Goal: Transaction & Acquisition: Download file/media

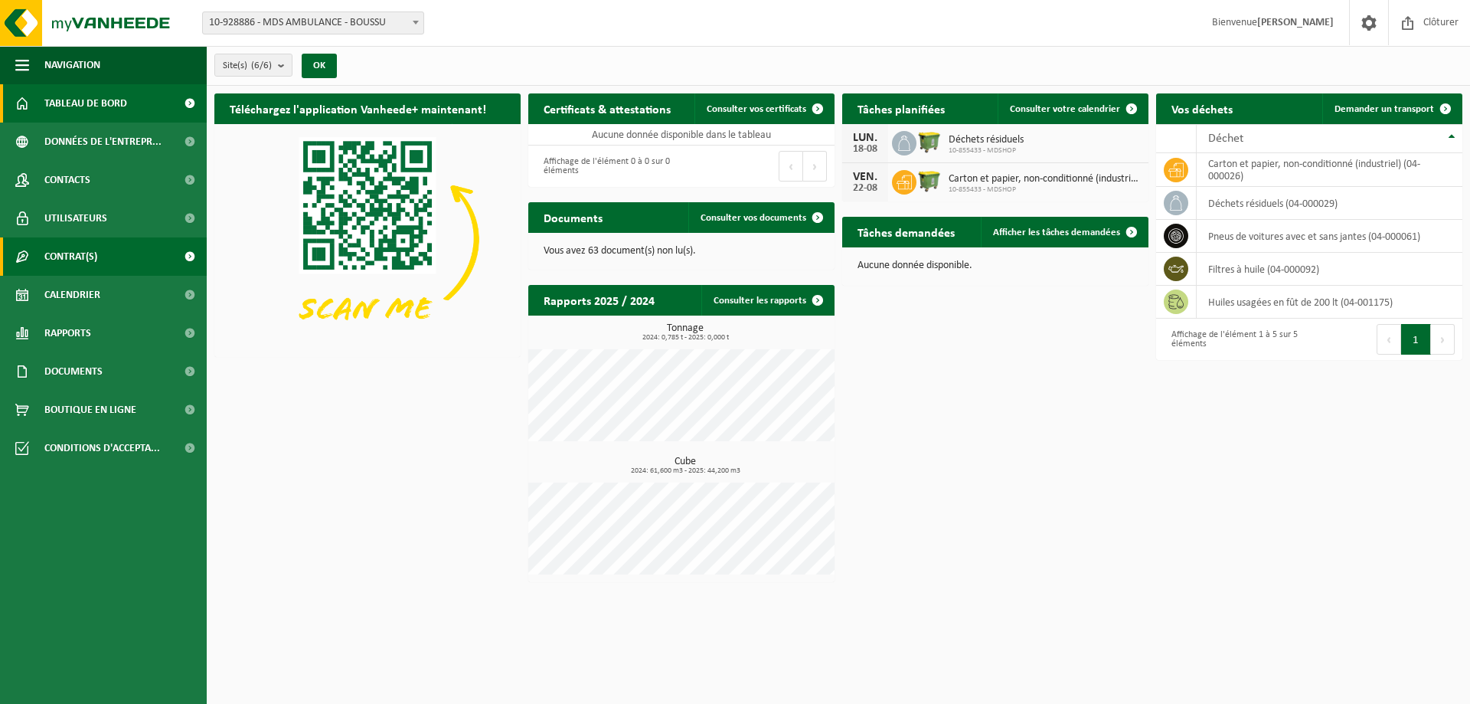
click at [97, 264] on span "Contrat(s)" at bounding box center [70, 256] width 53 height 38
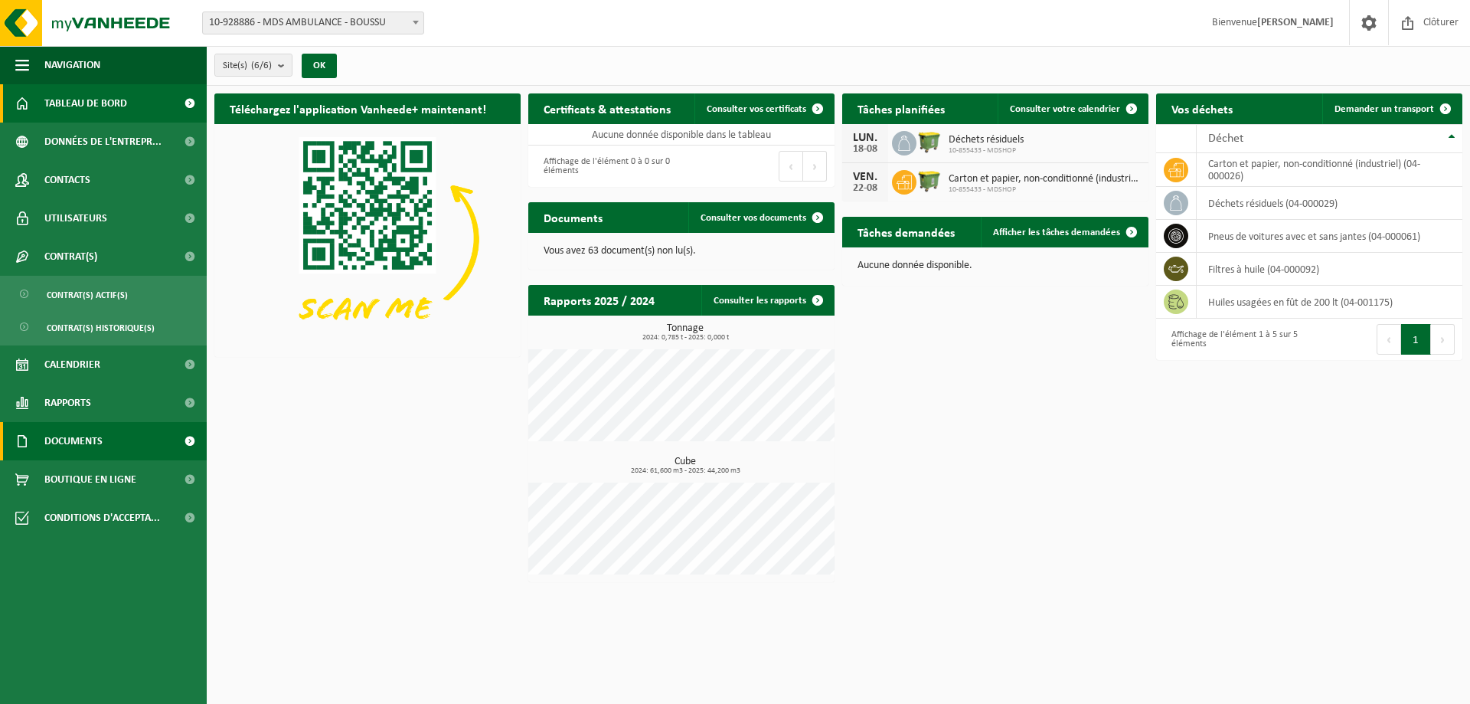
click at [107, 446] on link "Documents" at bounding box center [103, 441] width 207 height 38
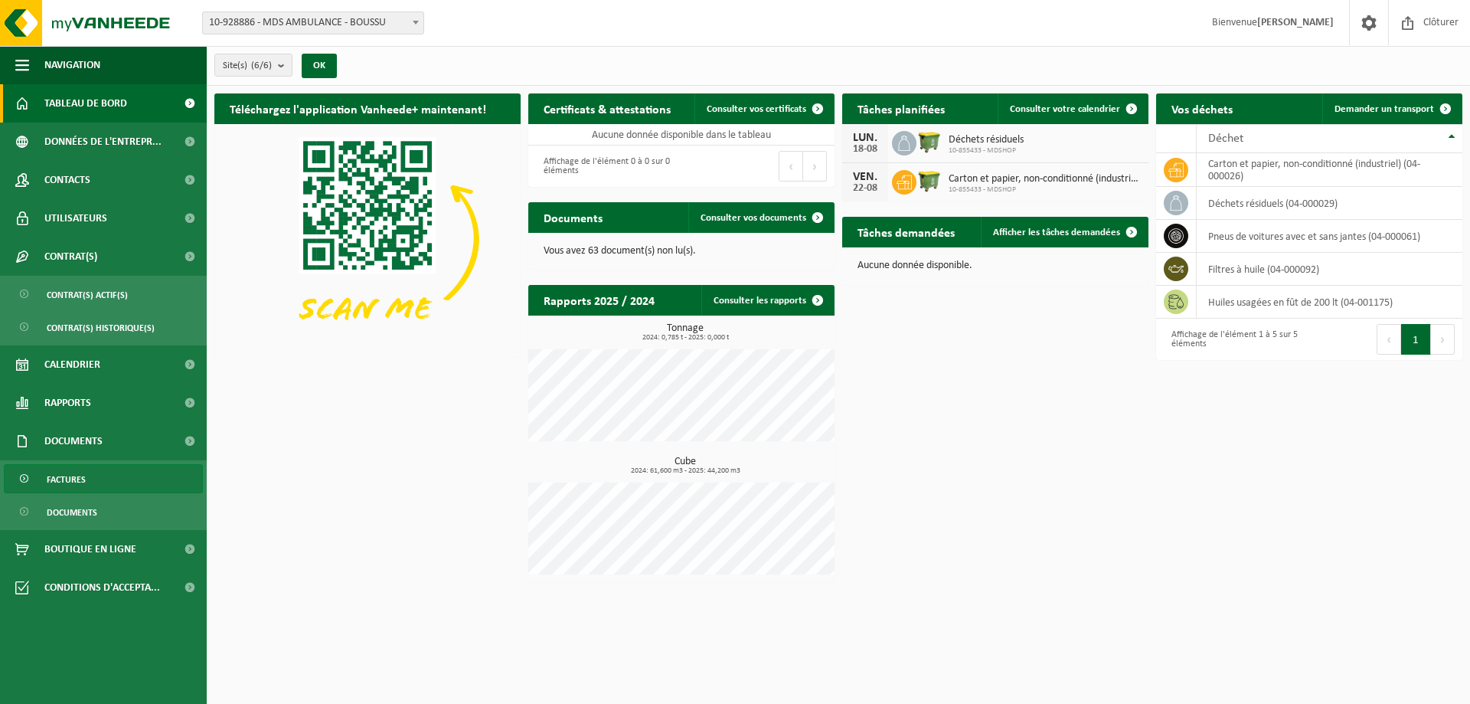
click at [106, 482] on link "Factures" at bounding box center [103, 478] width 199 height 29
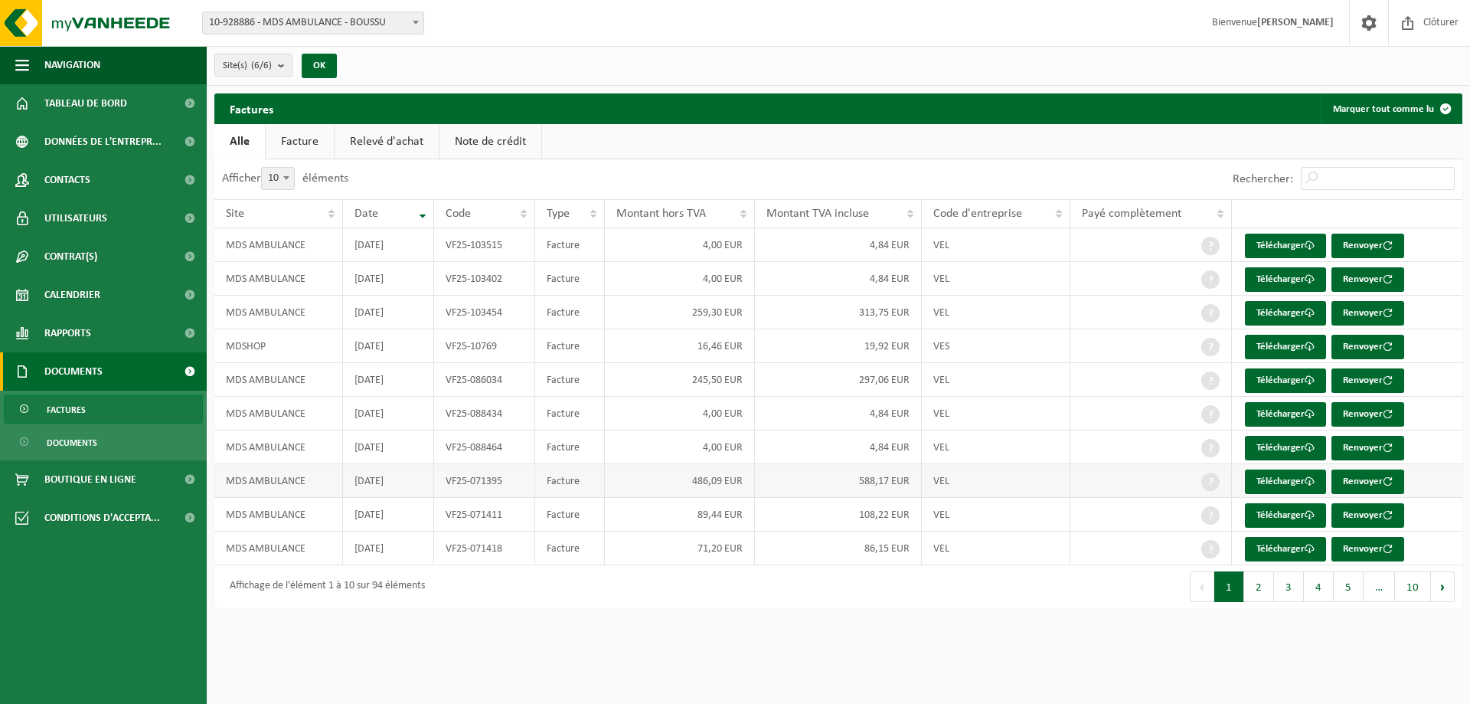
click at [783, 483] on td "588,17 EUR" at bounding box center [838, 481] width 167 height 34
click at [286, 484] on td "MDS AMBULANCE" at bounding box center [278, 481] width 129 height 34
click at [449, 481] on td "VF25-071395" at bounding box center [484, 481] width 101 height 34
click at [460, 481] on td "VF25-071395" at bounding box center [484, 481] width 101 height 34
click at [478, 481] on td "VF25-071395" at bounding box center [484, 481] width 101 height 34
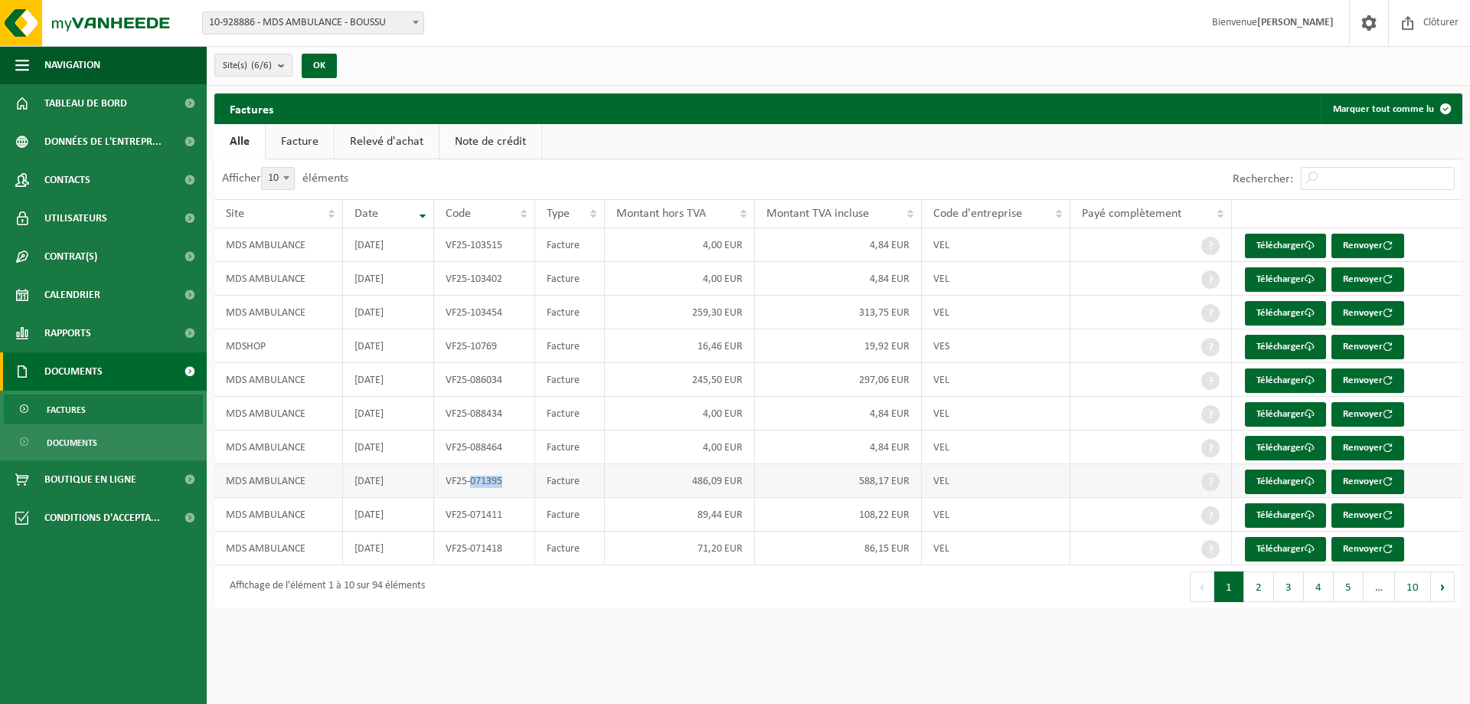
click at [478, 481] on td "VF25-071395" at bounding box center [484, 481] width 101 height 34
click at [303, 146] on link "Facture" at bounding box center [300, 141] width 68 height 35
click at [1290, 486] on link "Télécharger" at bounding box center [1285, 481] width 81 height 25
click at [1258, 590] on button "2" at bounding box center [1260, 586] width 30 height 31
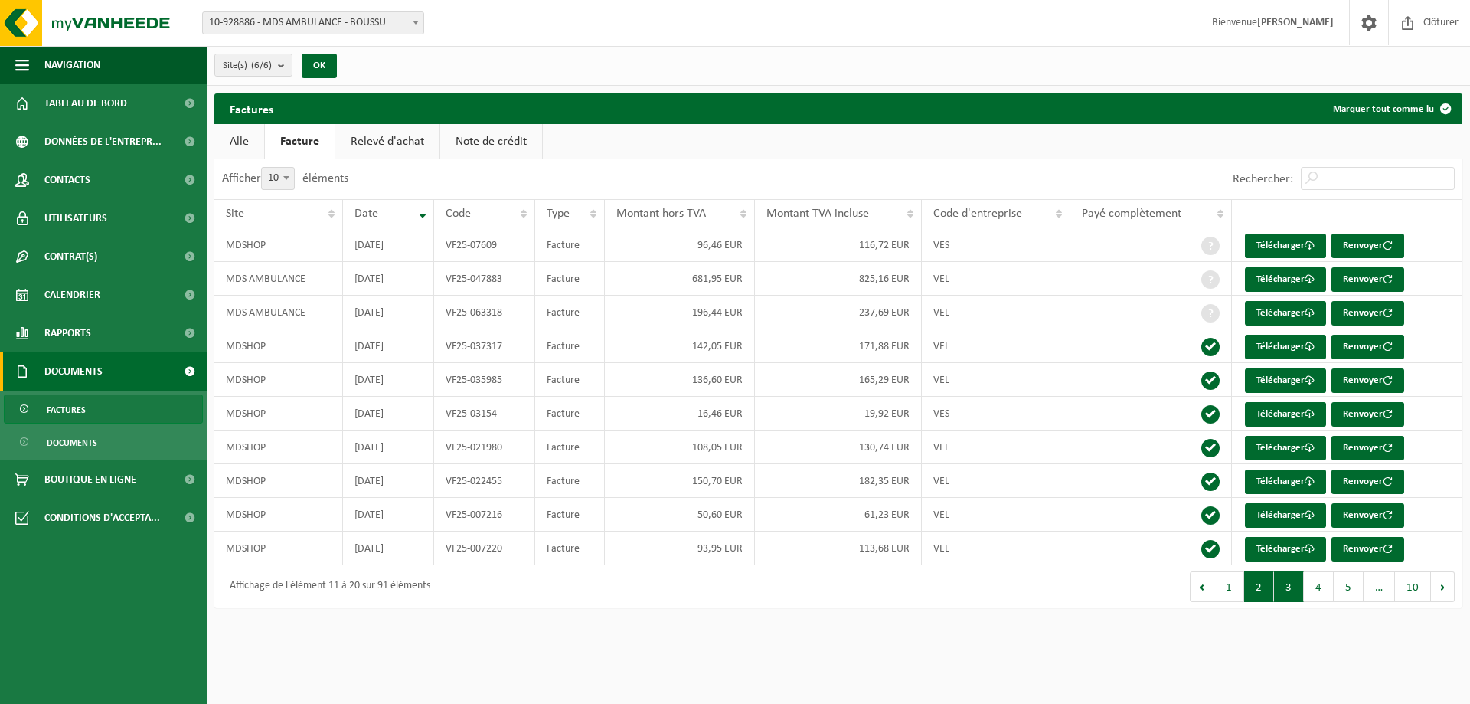
click at [1287, 590] on button "3" at bounding box center [1289, 586] width 30 height 31
click at [1318, 590] on button "4" at bounding box center [1319, 586] width 30 height 31
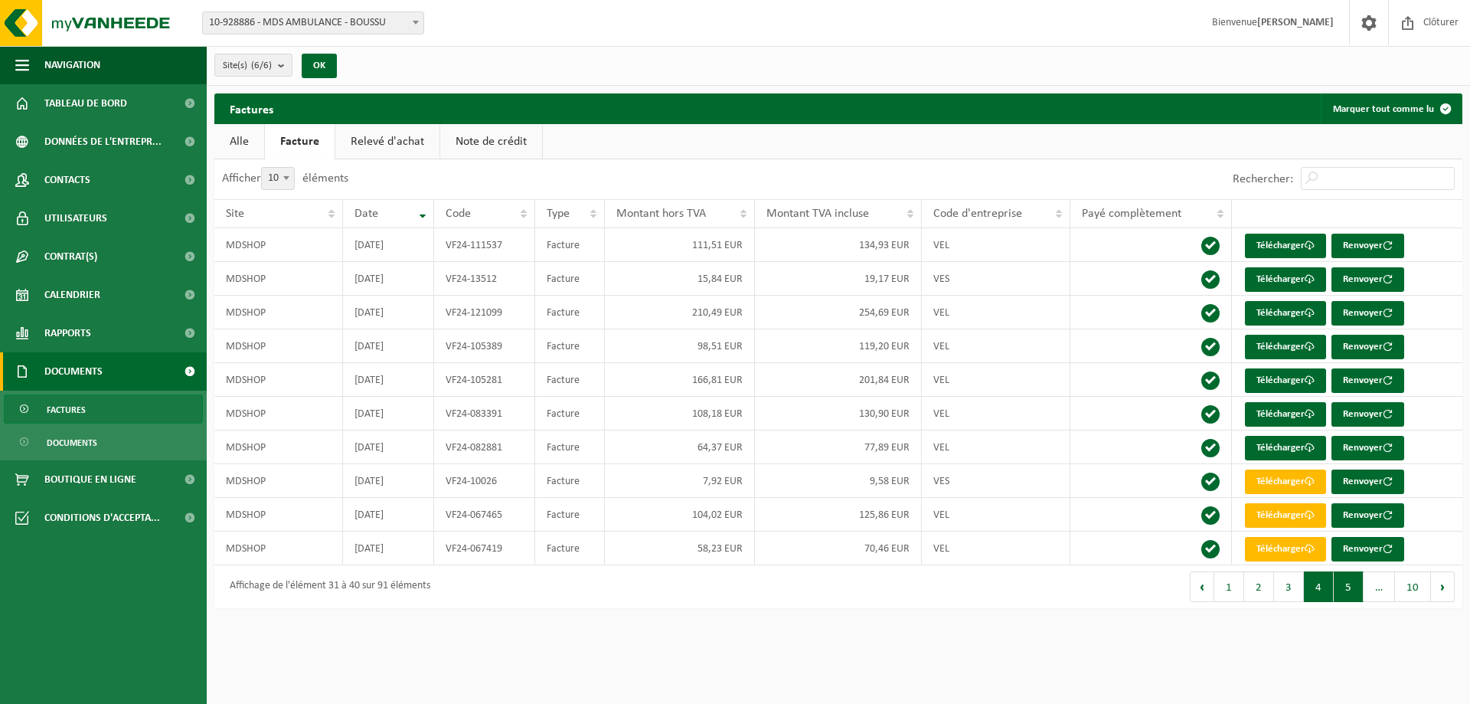
click at [1343, 587] on button "5" at bounding box center [1349, 586] width 30 height 31
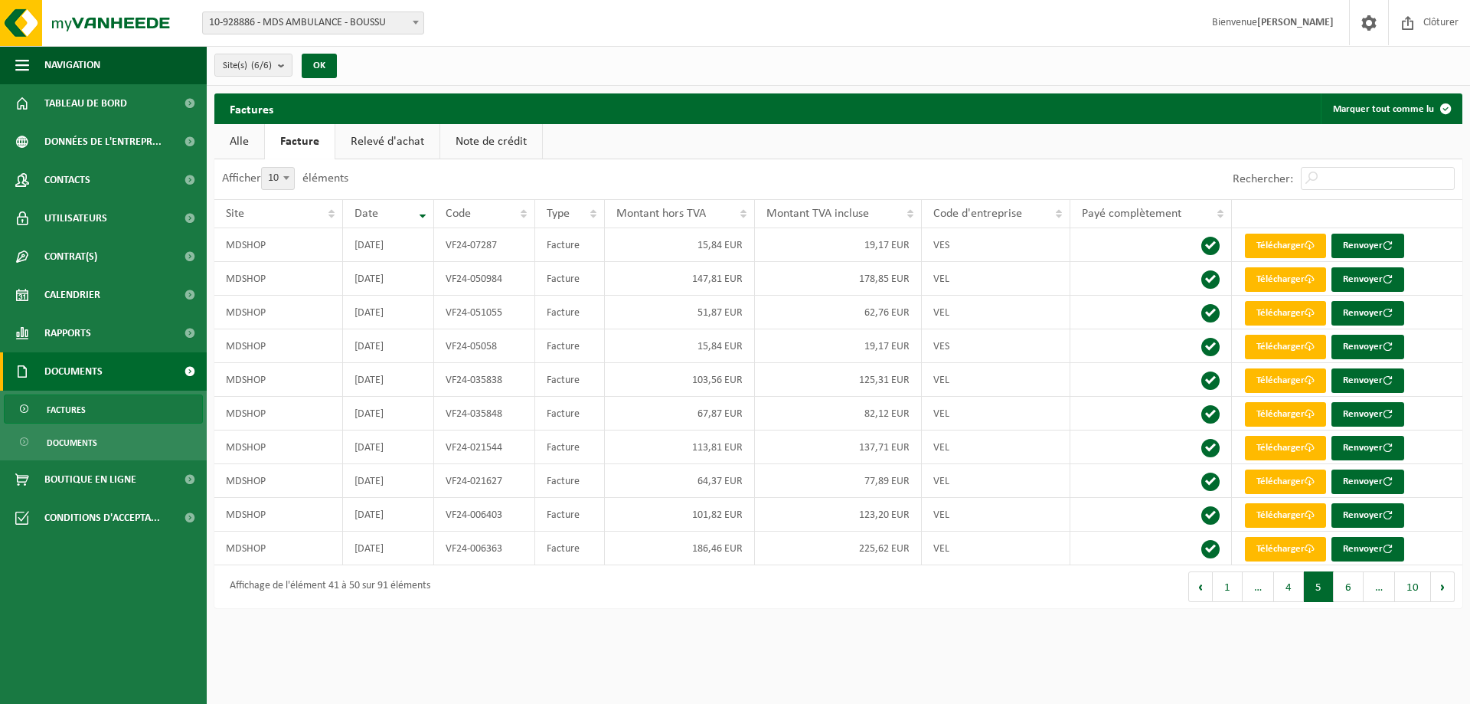
click at [1298, 592] on button "4" at bounding box center [1289, 586] width 30 height 31
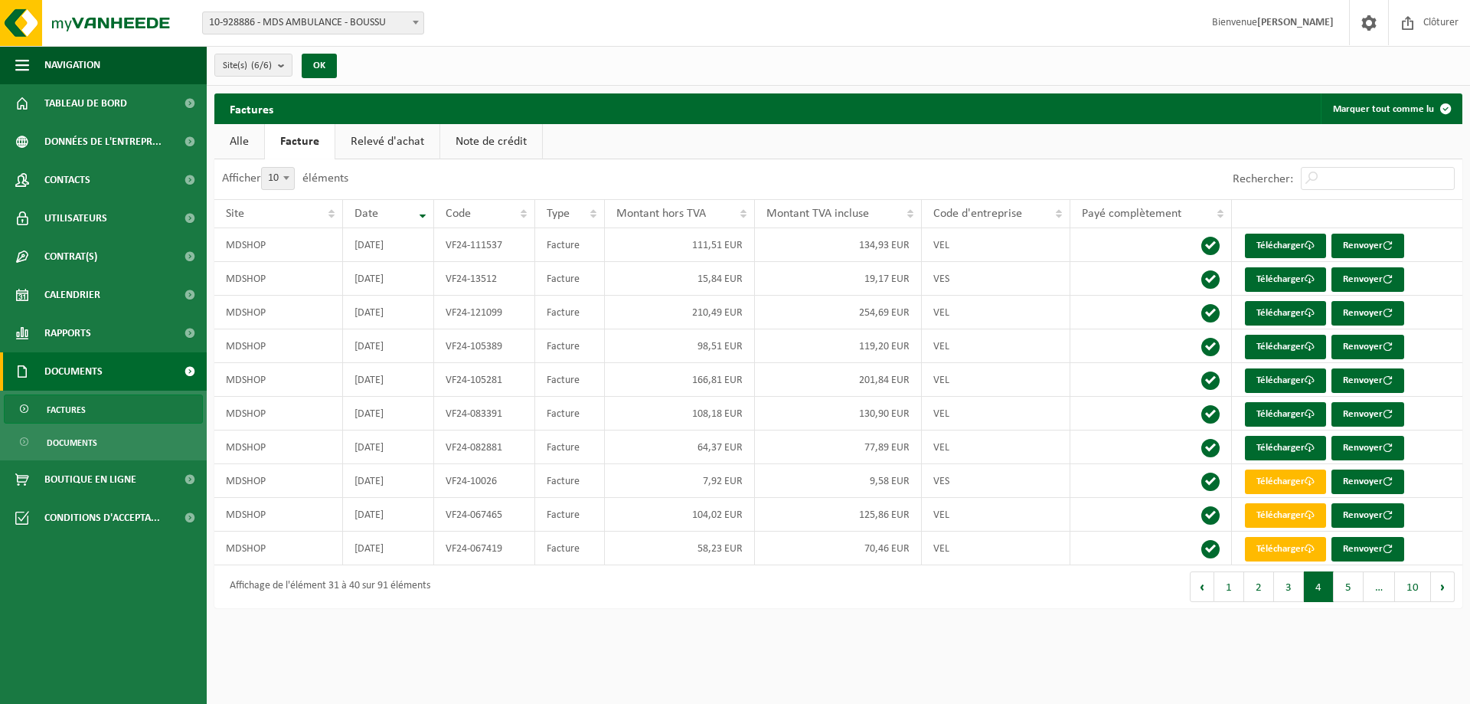
click at [1289, 593] on button "3" at bounding box center [1289, 586] width 30 height 31
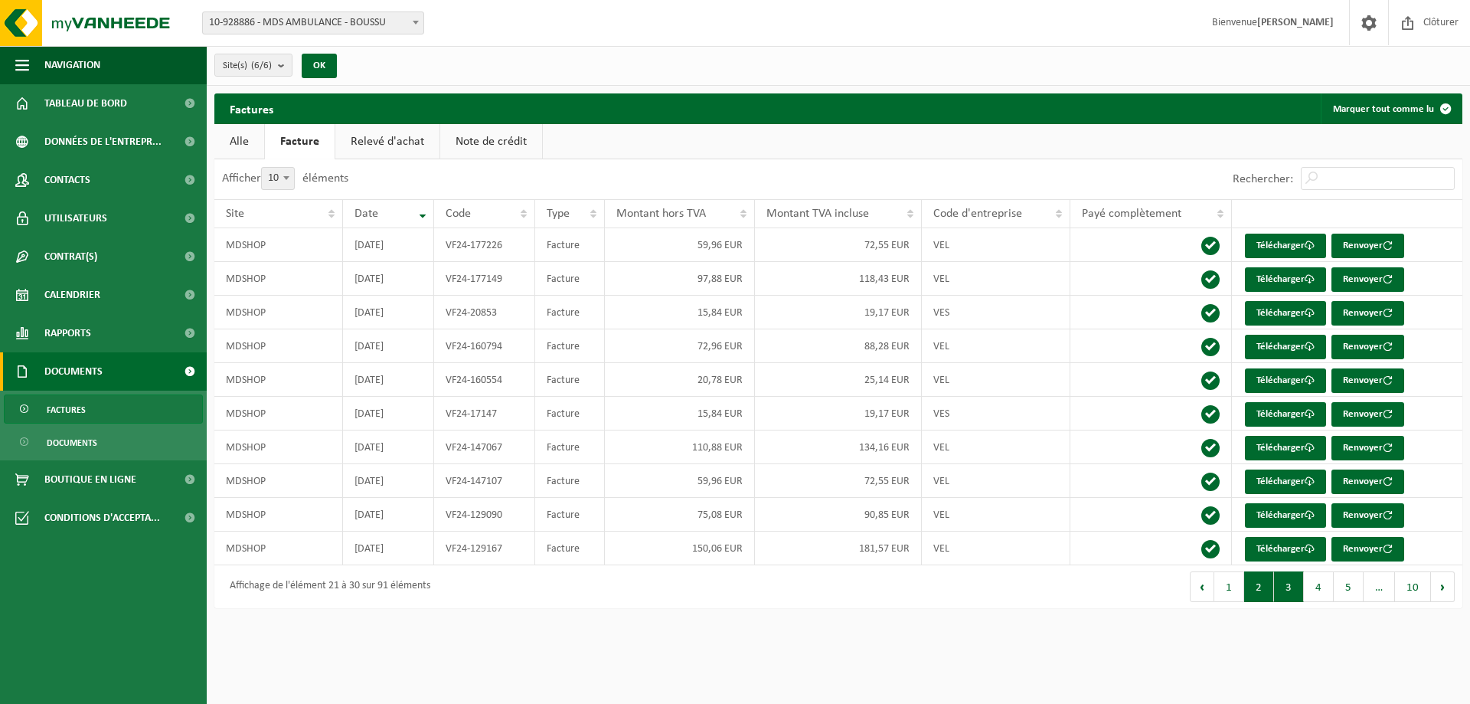
click at [1261, 588] on button "2" at bounding box center [1260, 586] width 30 height 31
click at [1242, 588] on button "1" at bounding box center [1230, 586] width 30 height 31
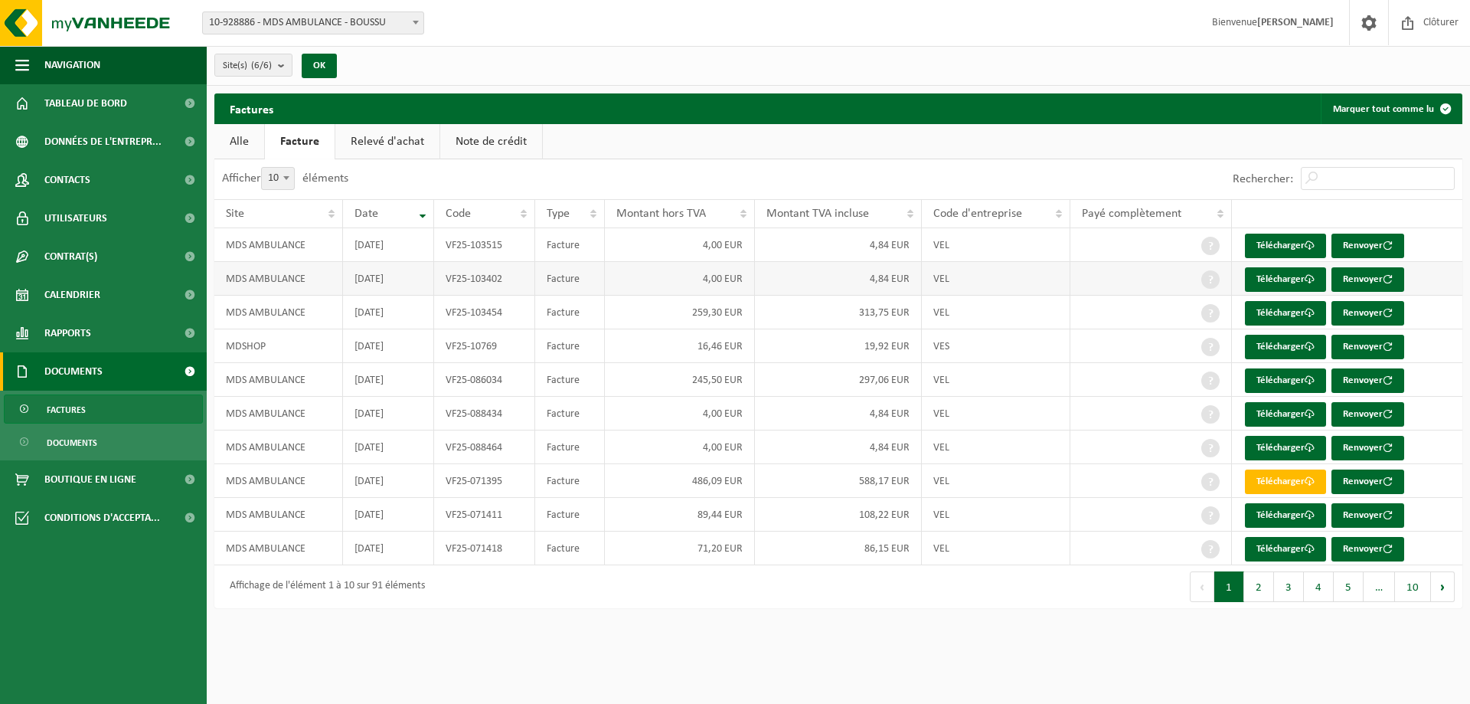
click at [668, 280] on td "4,00 EUR" at bounding box center [680, 279] width 151 height 34
click at [1271, 285] on link "Télécharger" at bounding box center [1285, 279] width 81 height 25
click at [400, 145] on link "Relevé d'achat" at bounding box center [387, 141] width 104 height 35
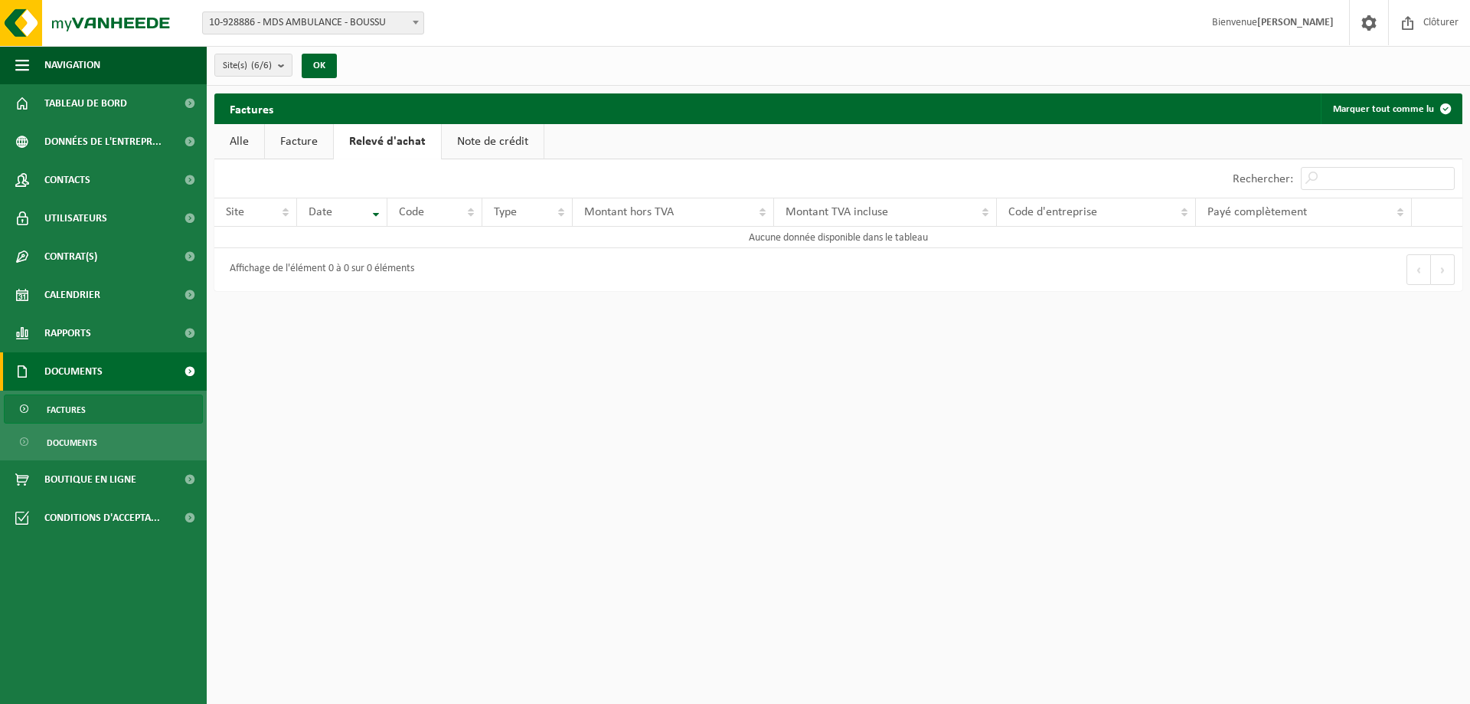
click at [460, 145] on link "Note de crédit" at bounding box center [493, 141] width 102 height 35
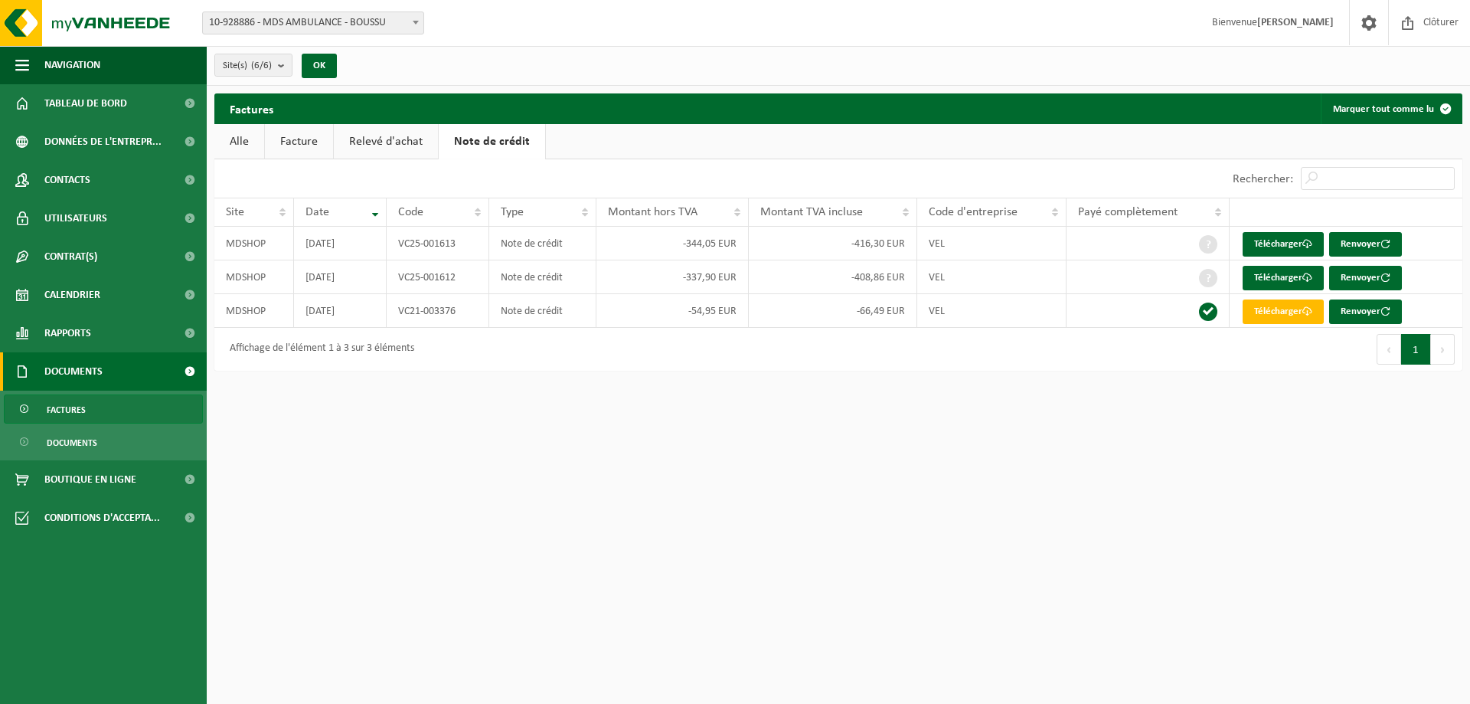
click at [245, 145] on link "Alle" at bounding box center [239, 141] width 50 height 35
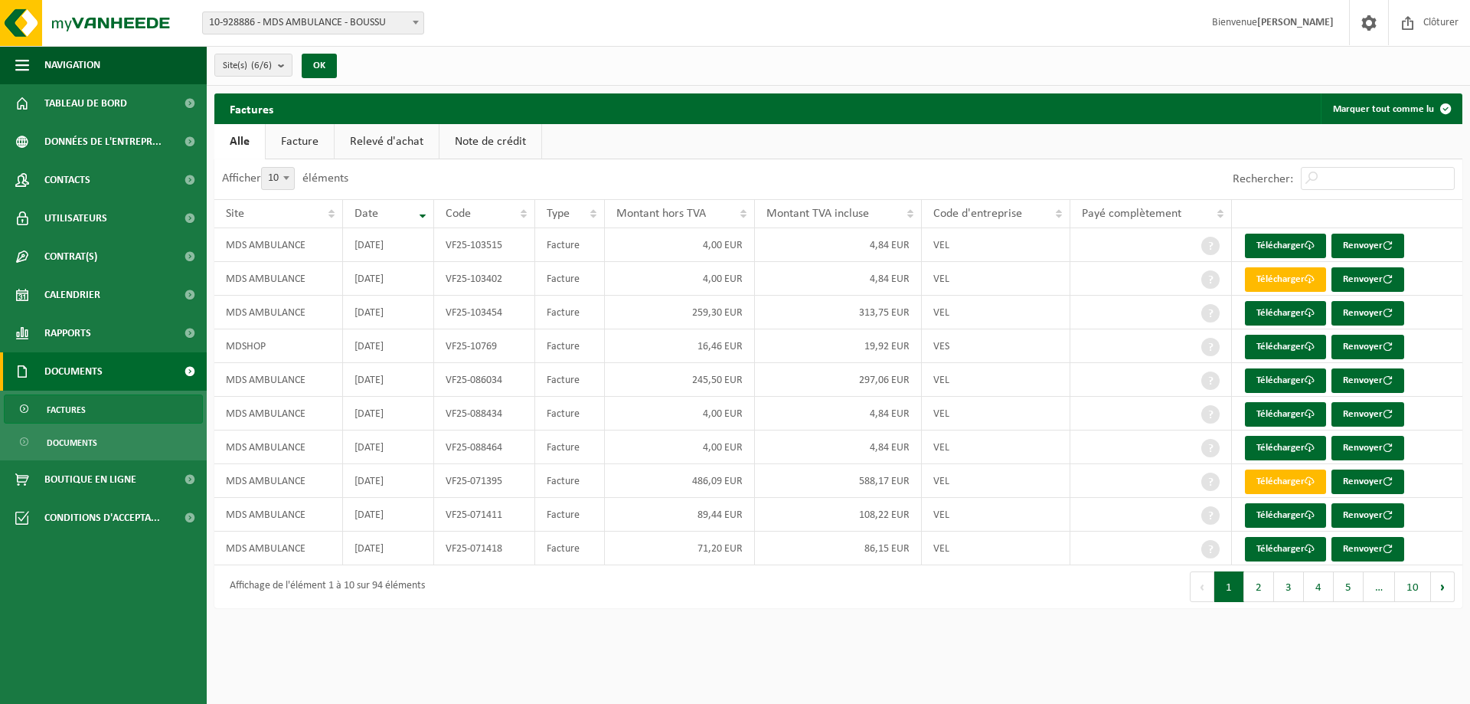
click at [324, 138] on link "Facture" at bounding box center [300, 141] width 68 height 35
click at [257, 145] on link "Alle" at bounding box center [239, 141] width 50 height 35
click at [399, 132] on link "Relevé d'achat" at bounding box center [387, 141] width 104 height 35
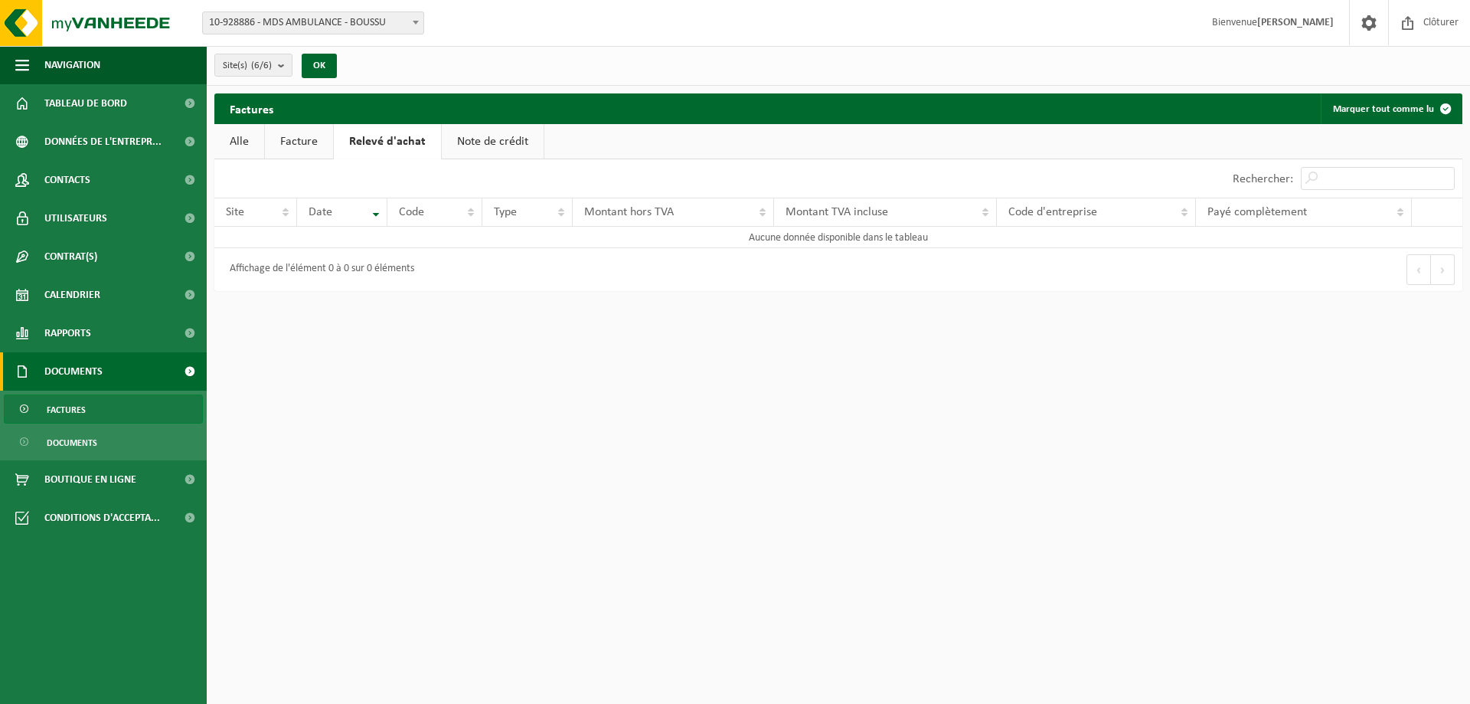
click at [506, 141] on link "Note de crédit" at bounding box center [493, 141] width 102 height 35
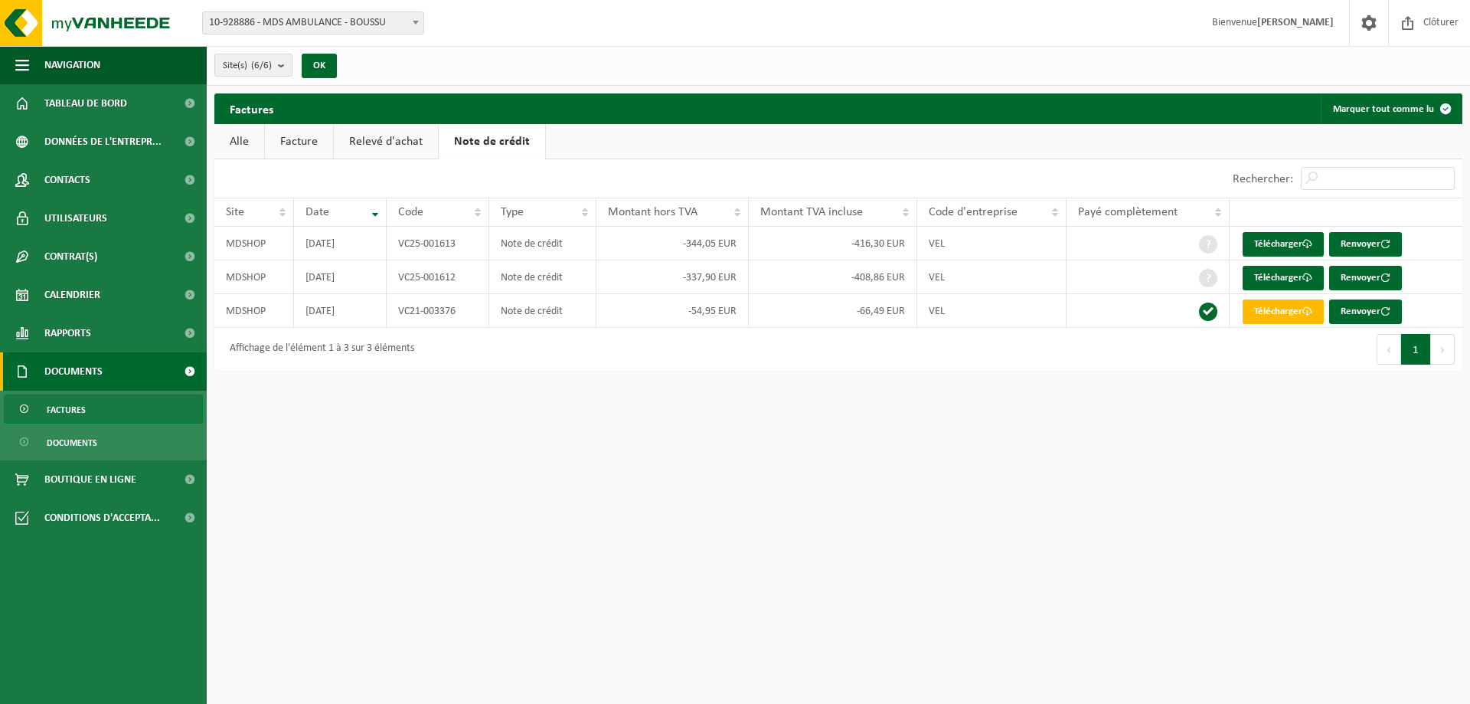
click at [384, 149] on link "Relevé d'achat" at bounding box center [386, 141] width 104 height 35
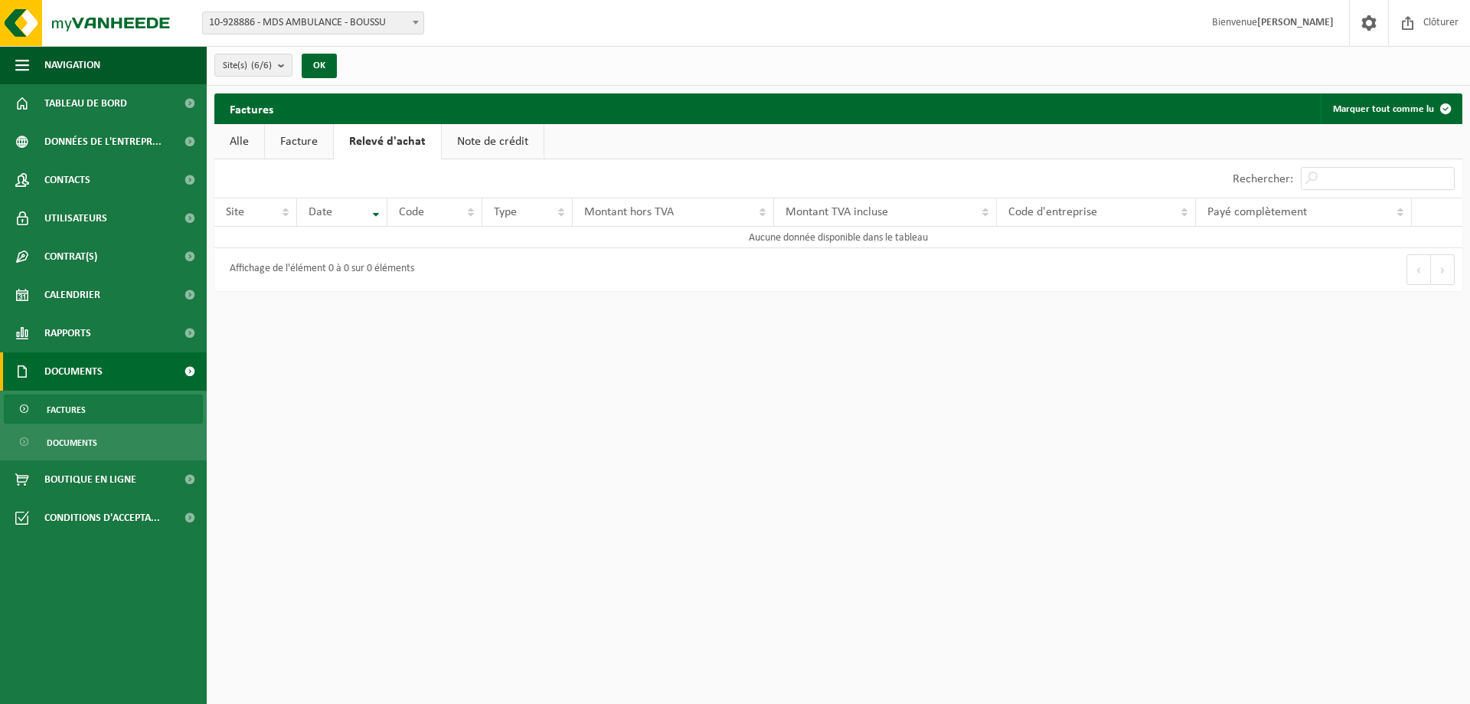
click at [316, 151] on link "Facture" at bounding box center [299, 141] width 68 height 35
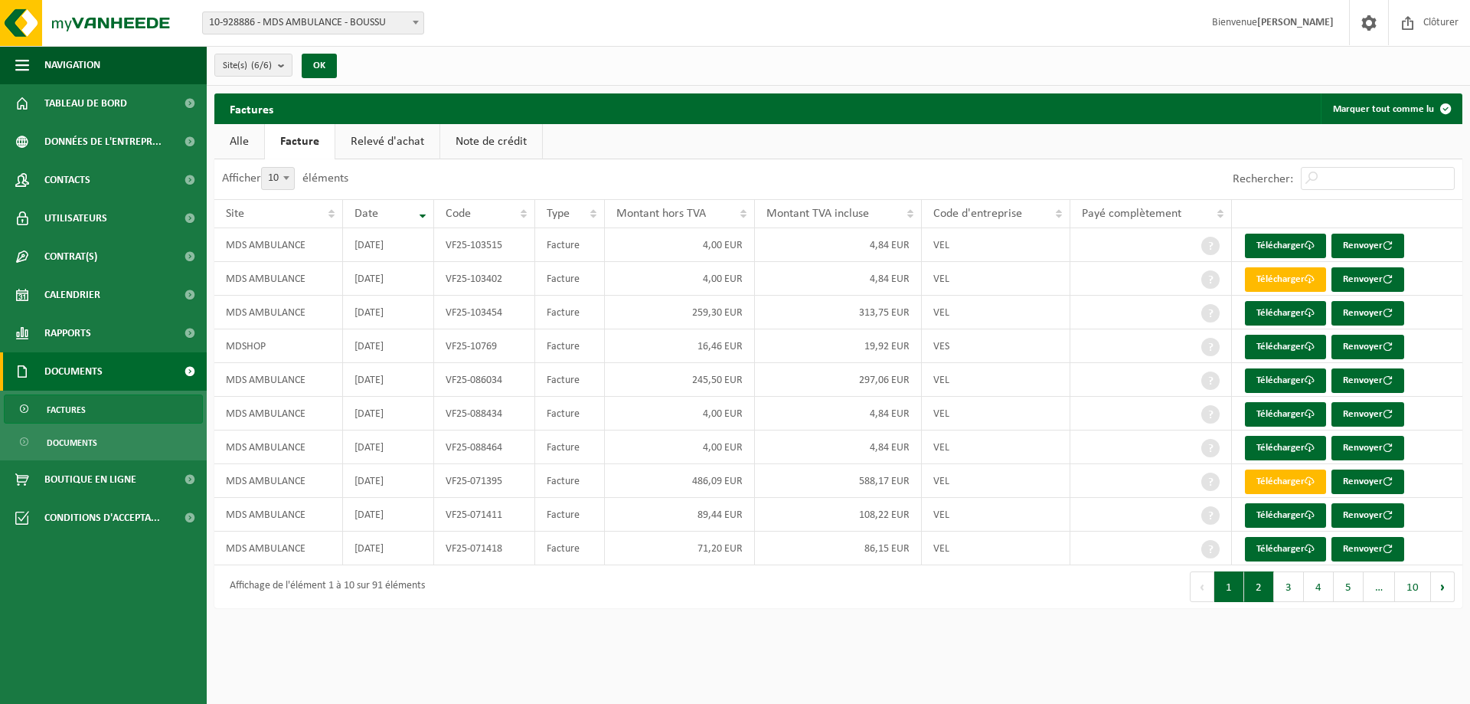
click at [1250, 588] on button "2" at bounding box center [1260, 586] width 30 height 31
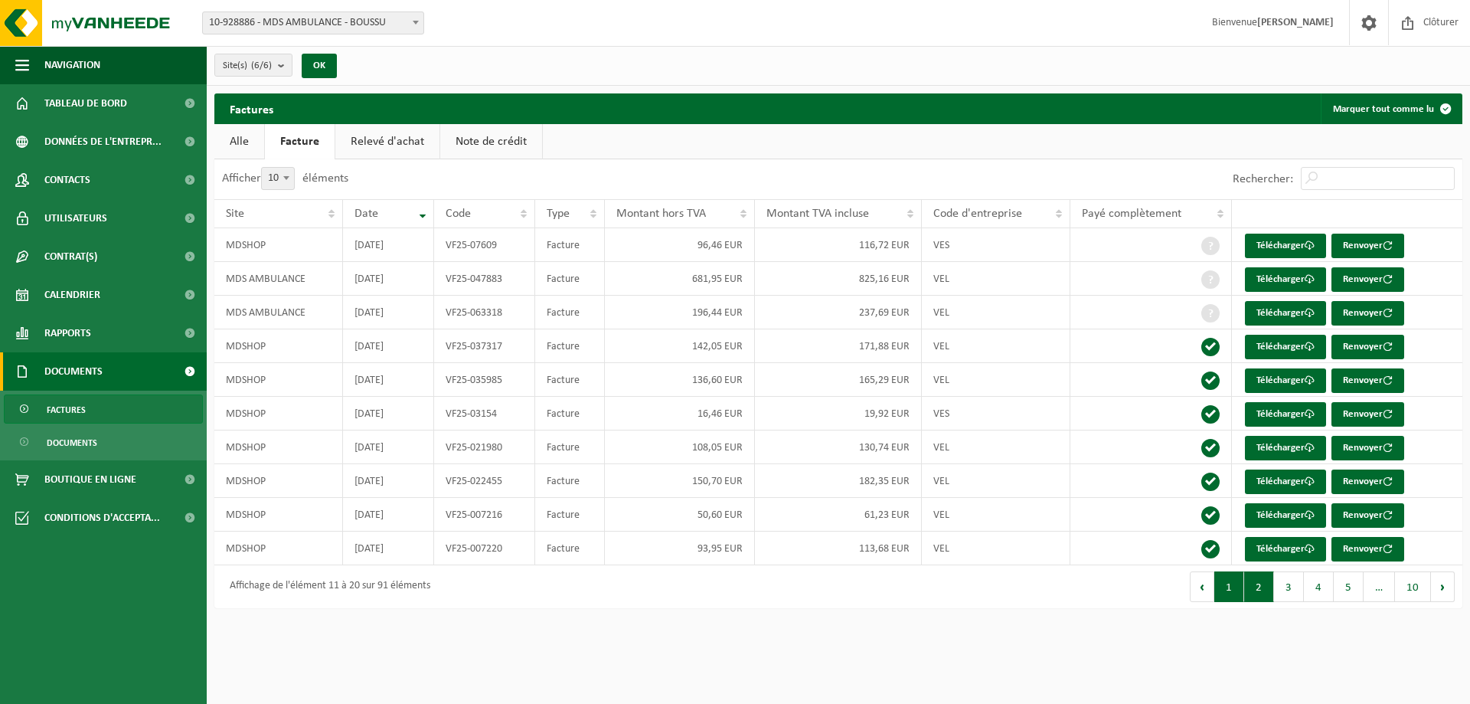
click at [1233, 593] on button "1" at bounding box center [1230, 586] width 30 height 31
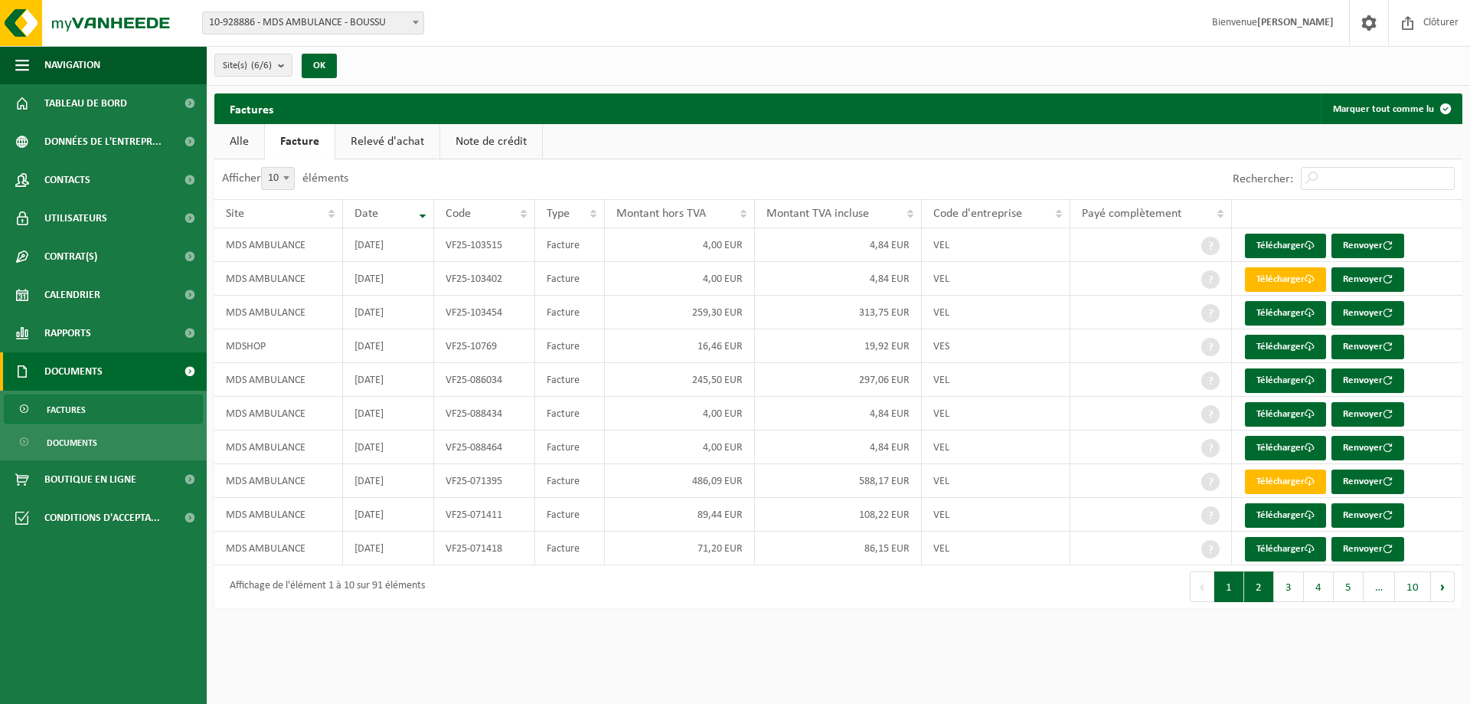
click at [1261, 598] on button "2" at bounding box center [1260, 586] width 30 height 31
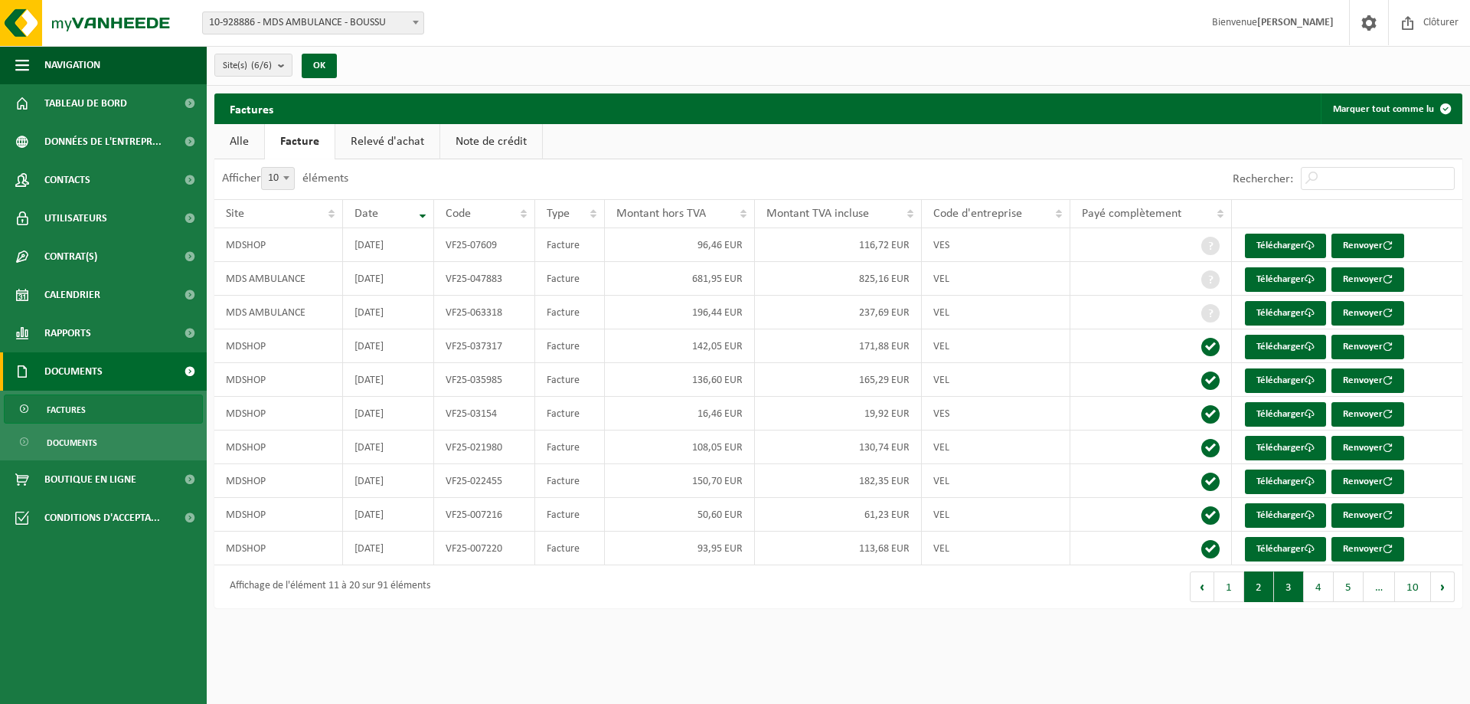
click at [1282, 584] on button "3" at bounding box center [1289, 586] width 30 height 31
click at [1262, 590] on button "2" at bounding box center [1260, 586] width 30 height 31
click at [1239, 594] on button "1" at bounding box center [1230, 586] width 30 height 31
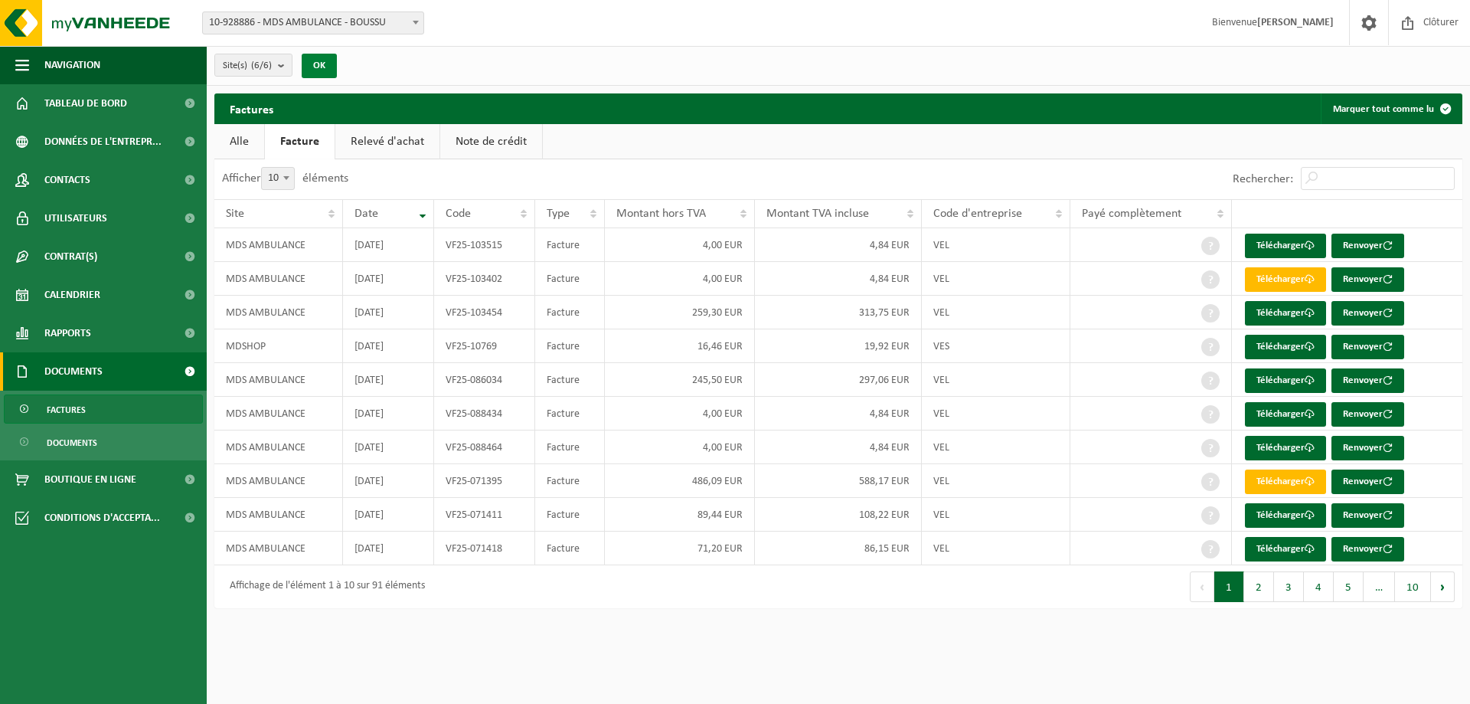
click at [326, 70] on button "OK" at bounding box center [319, 66] width 35 height 25
